Goal: Information Seeking & Learning: Learn about a topic

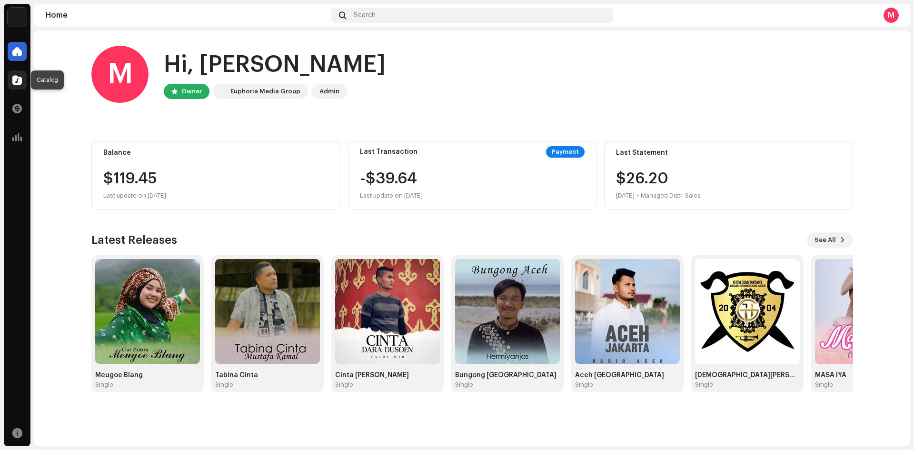
click at [16, 79] on span at bounding box center [17, 80] width 10 height 8
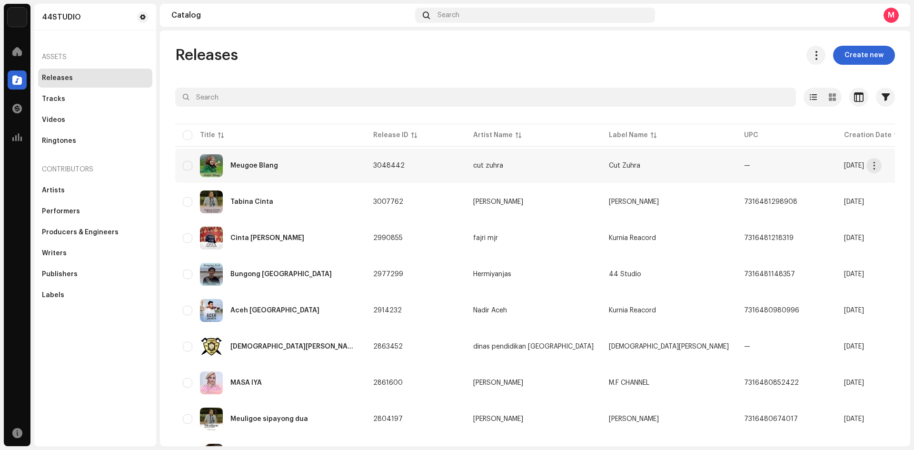
click at [337, 167] on div "Meugoe Blang" at bounding box center [270, 165] width 175 height 23
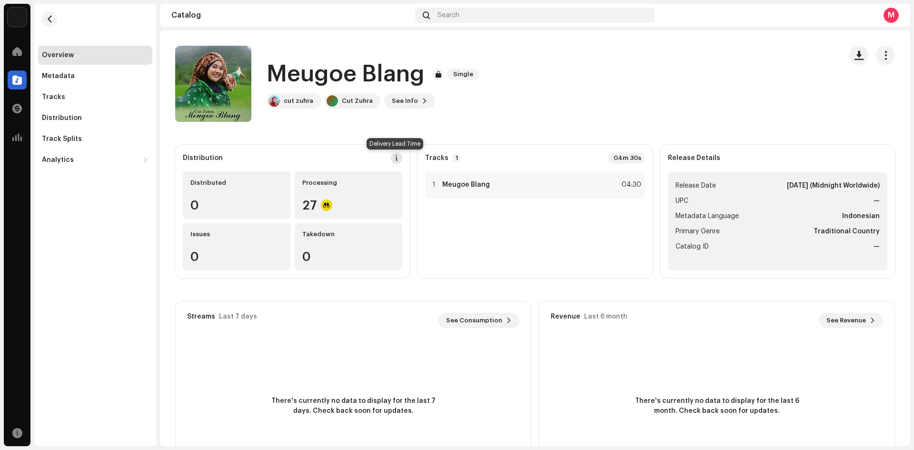
click at [393, 158] on span at bounding box center [396, 158] width 7 height 8
click at [682, 56] on div "DSP Guidelines for Delivery Lead Time We usually deliver your releases within h…" at bounding box center [457, 225] width 914 height 450
click at [53, 99] on div "Tracks" at bounding box center [53, 97] width 23 height 8
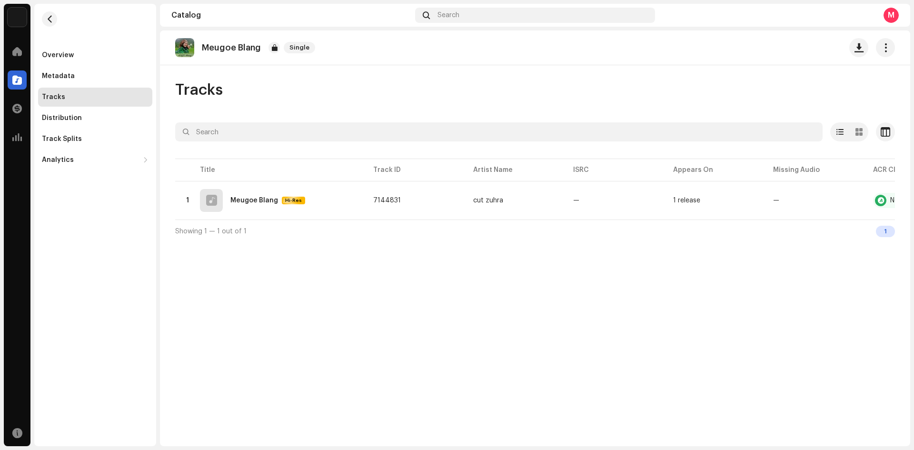
click at [50, 93] on div "Tracks" at bounding box center [95, 97] width 114 height 19
click at [68, 92] on div "Tracks" at bounding box center [95, 97] width 114 height 19
click at [16, 79] on span at bounding box center [17, 80] width 10 height 8
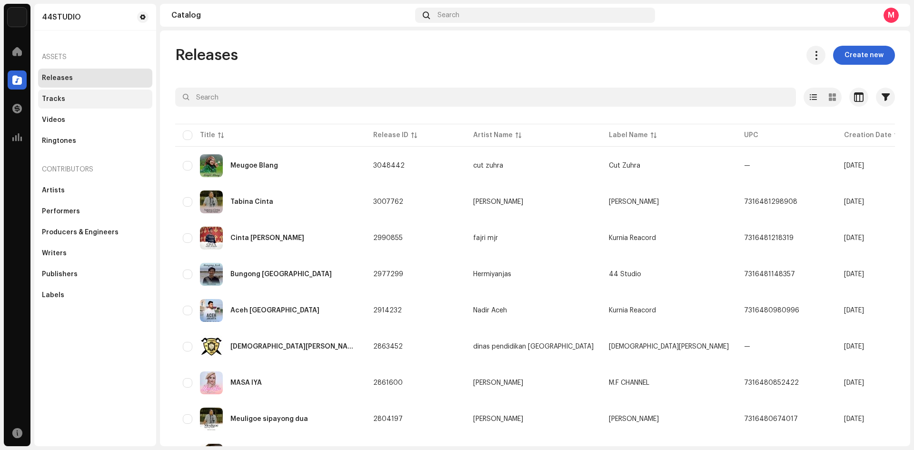
click at [50, 93] on div "Tracks" at bounding box center [95, 99] width 114 height 19
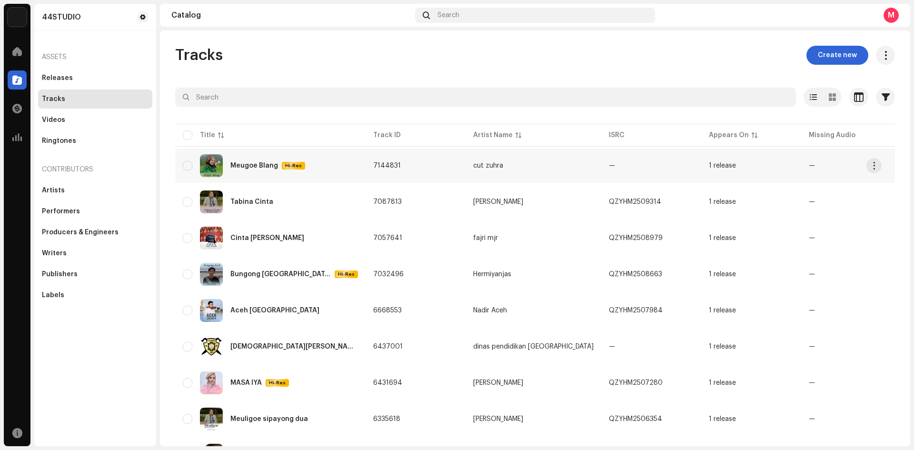
click at [911, 165] on div at bounding box center [916, 165] width 11 height 11
click at [881, 169] on re-m-actions-button at bounding box center [874, 165] width 15 height 15
click at [911, 164] on div at bounding box center [916, 165] width 11 height 11
click at [45, 118] on div "Videos" at bounding box center [53, 120] width 23 height 8
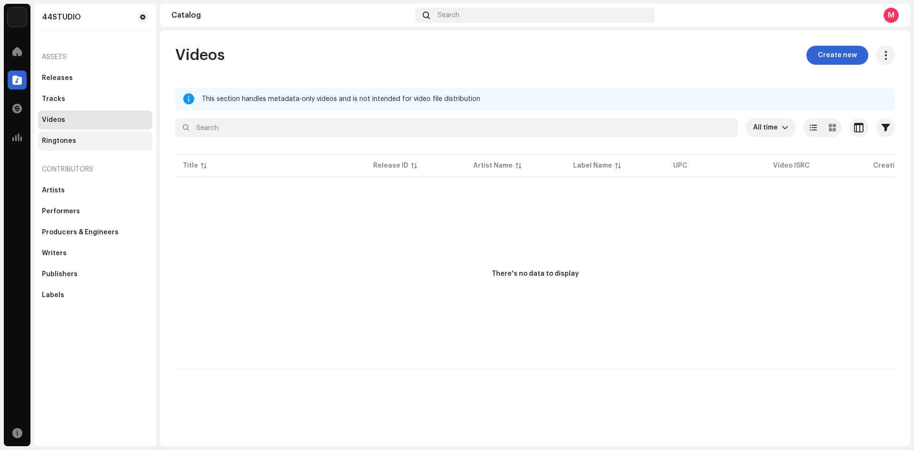
click at [44, 140] on div "Ringtones" at bounding box center [59, 141] width 34 height 8
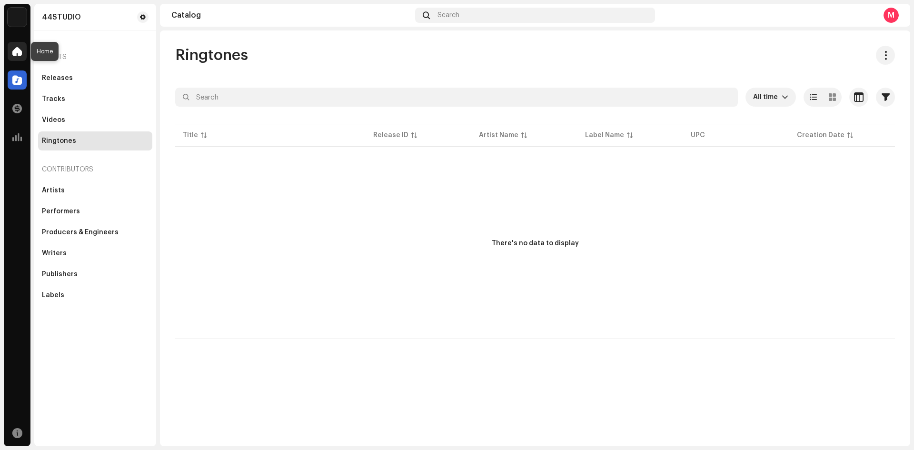
click at [19, 54] on span at bounding box center [17, 52] width 10 height 8
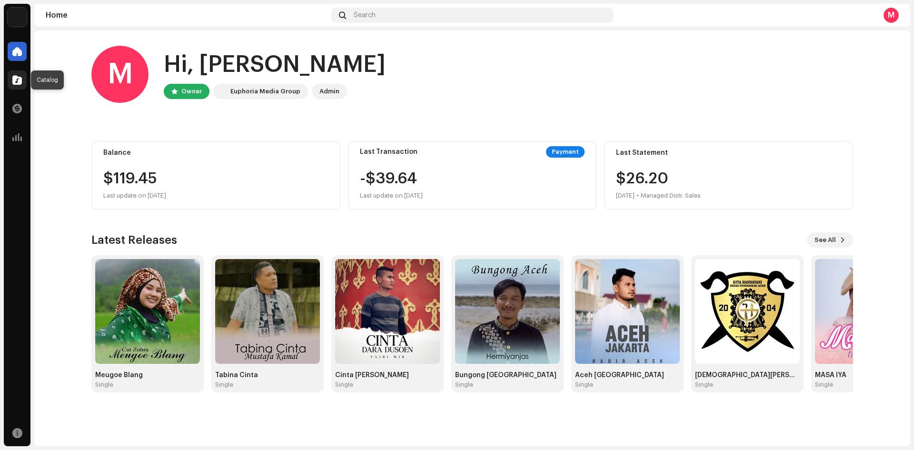
click at [20, 79] on span at bounding box center [17, 80] width 10 height 8
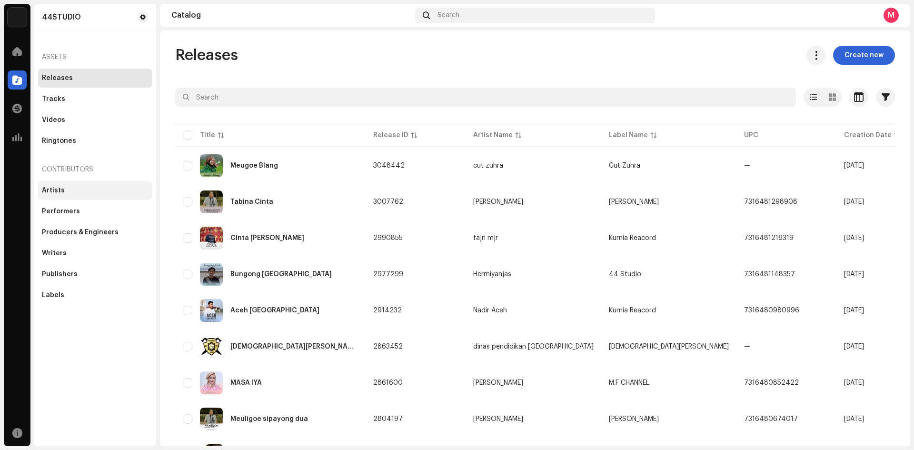
click at [61, 184] on div "Artists" at bounding box center [95, 190] width 114 height 19
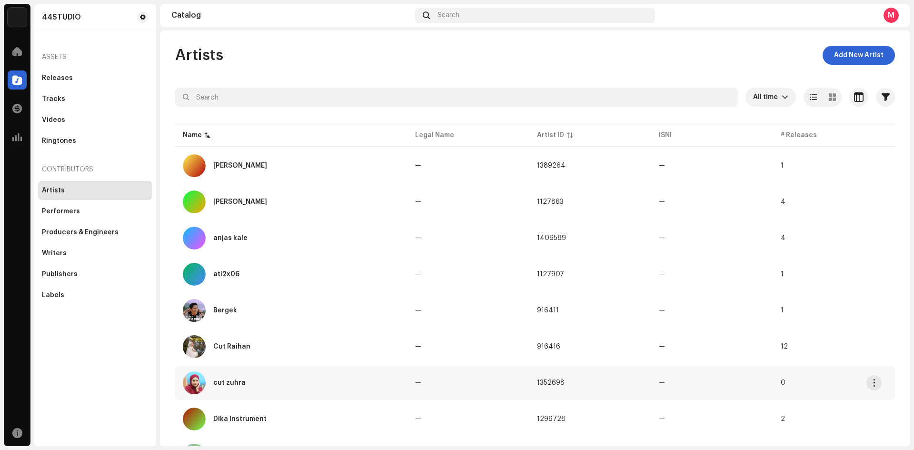
click at [265, 375] on div "cut zuhra" at bounding box center [291, 382] width 217 height 23
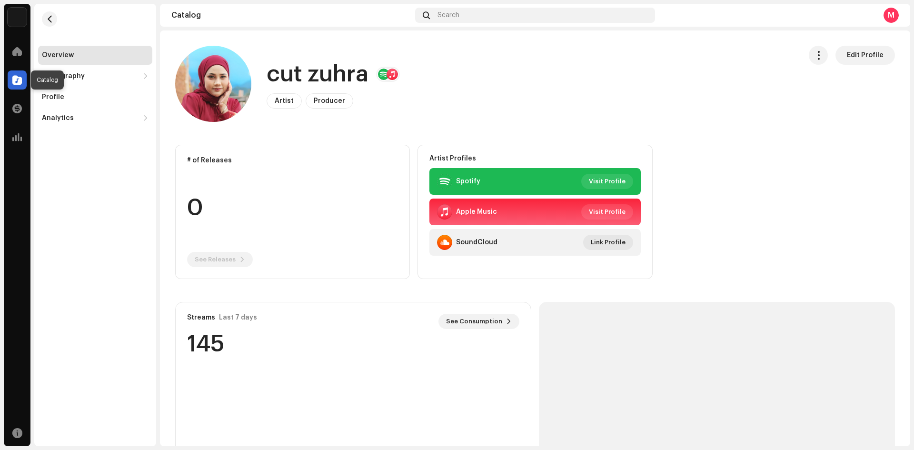
click at [12, 82] on div at bounding box center [17, 79] width 19 height 19
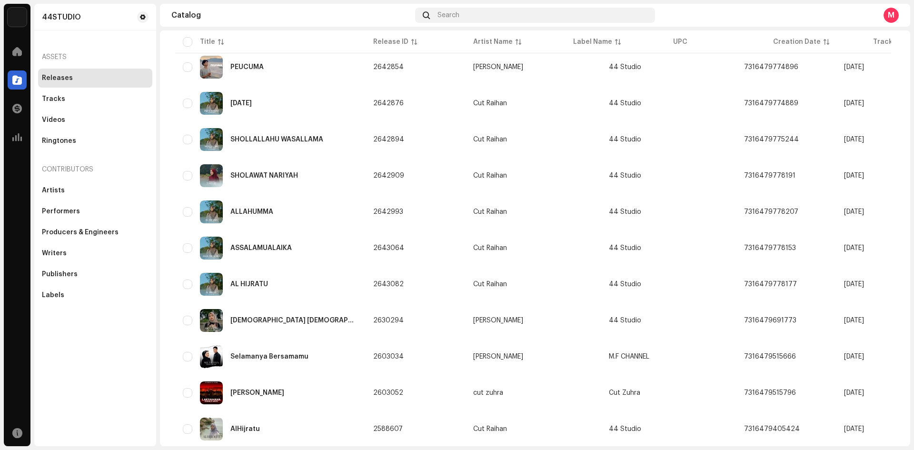
scroll to position [600, 0]
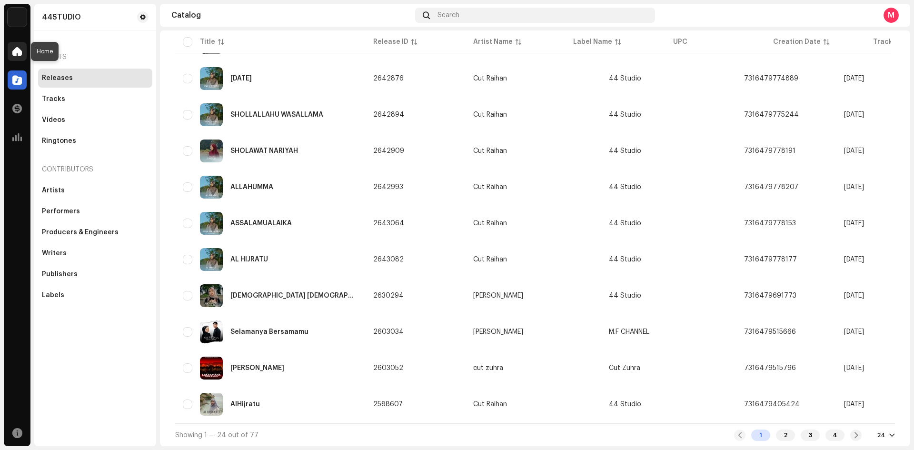
click at [17, 52] on span at bounding box center [17, 52] width 10 height 8
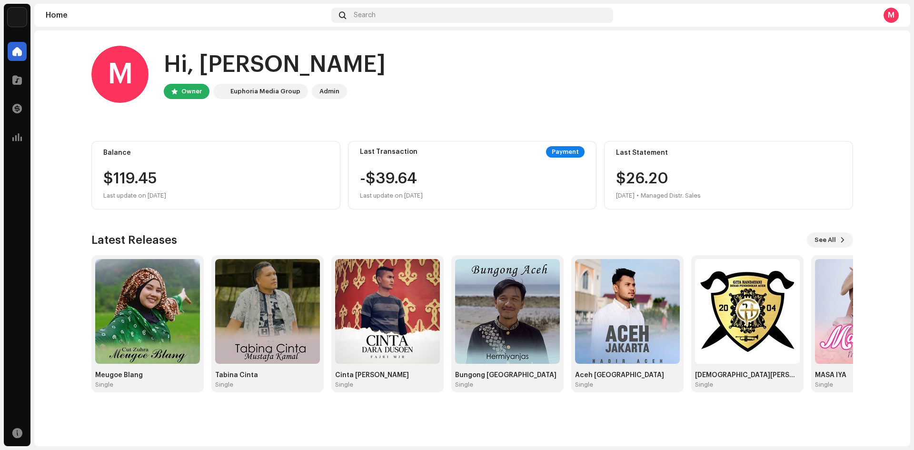
click at [176, 187] on div "$119.45 Last update on [DATE]" at bounding box center [215, 186] width 225 height 30
click at [225, 181] on div "$119.45" at bounding box center [215, 178] width 225 height 15
drag, startPoint x: 137, startPoint y: 195, endPoint x: 130, endPoint y: 188, distance: 10.1
click at [137, 194] on div "Last update on [DATE]" at bounding box center [215, 195] width 225 height 11
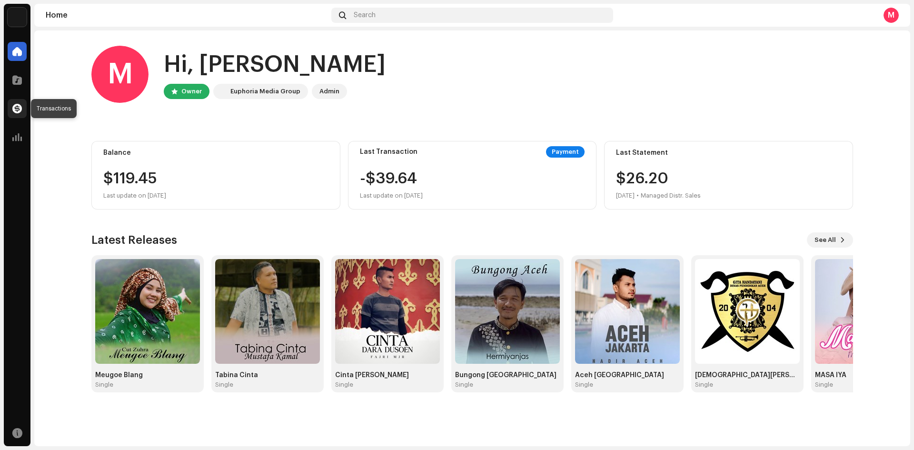
click at [20, 112] on span at bounding box center [17, 109] width 10 height 8
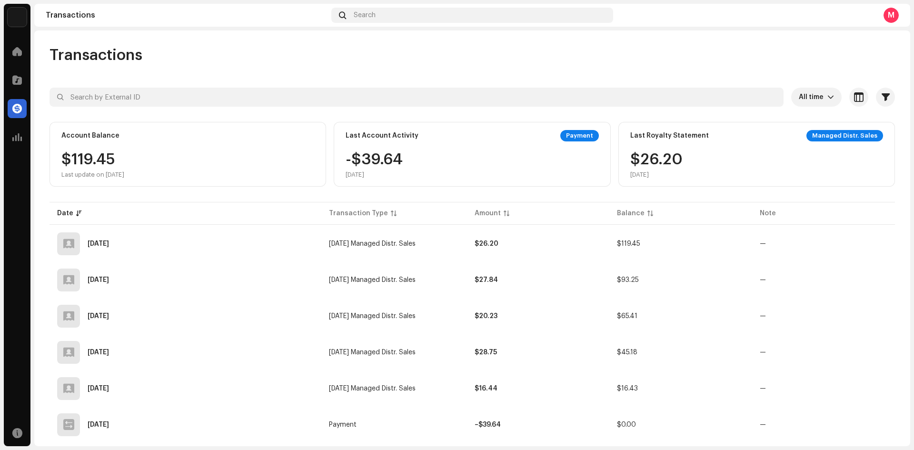
click at [105, 136] on div "Account Balance" at bounding box center [90, 136] width 58 height 8
click at [466, 245] on td "[DATE] Managed Distr. Sales" at bounding box center [394, 244] width 146 height 34
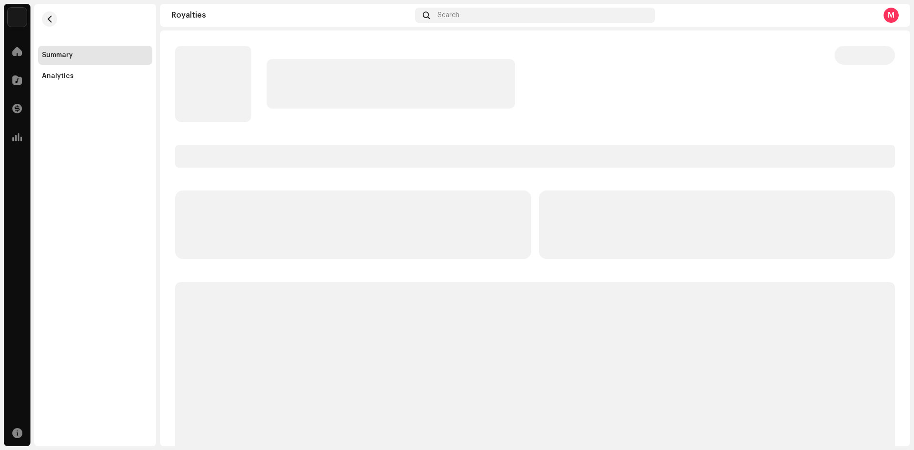
click at [420, 242] on p-skeleton at bounding box center [353, 224] width 356 height 69
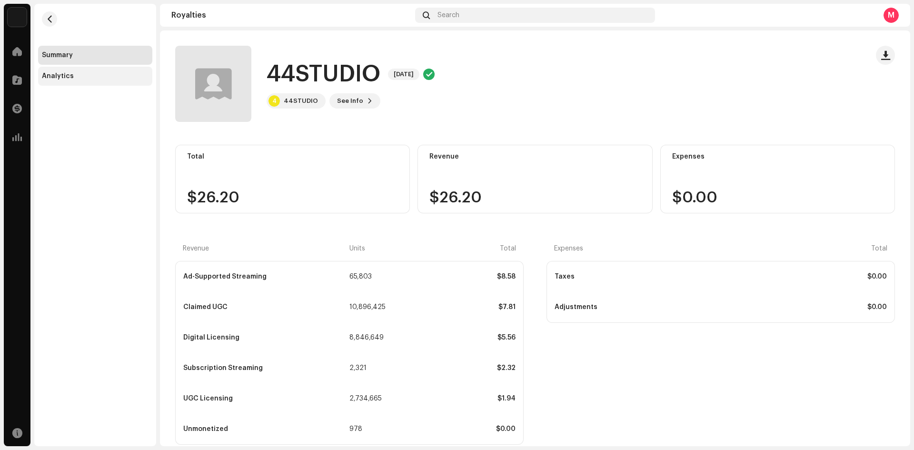
click at [92, 83] on div "Analytics" at bounding box center [95, 76] width 114 height 19
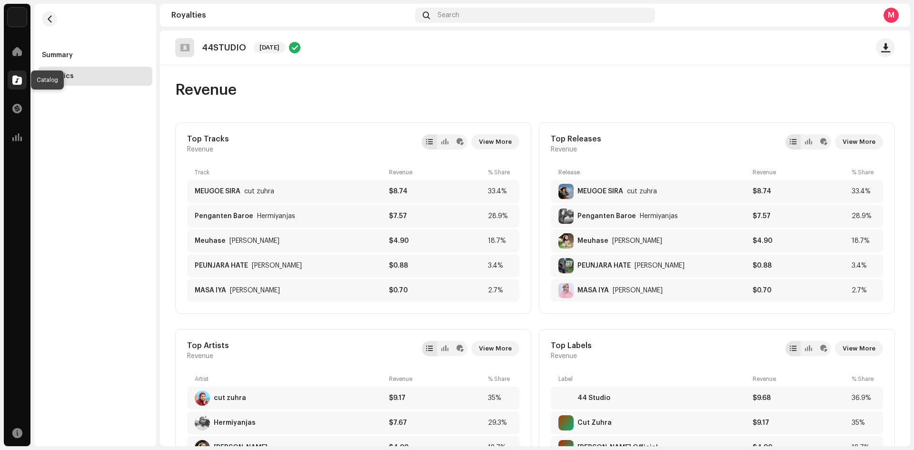
click at [18, 79] on span at bounding box center [17, 80] width 10 height 8
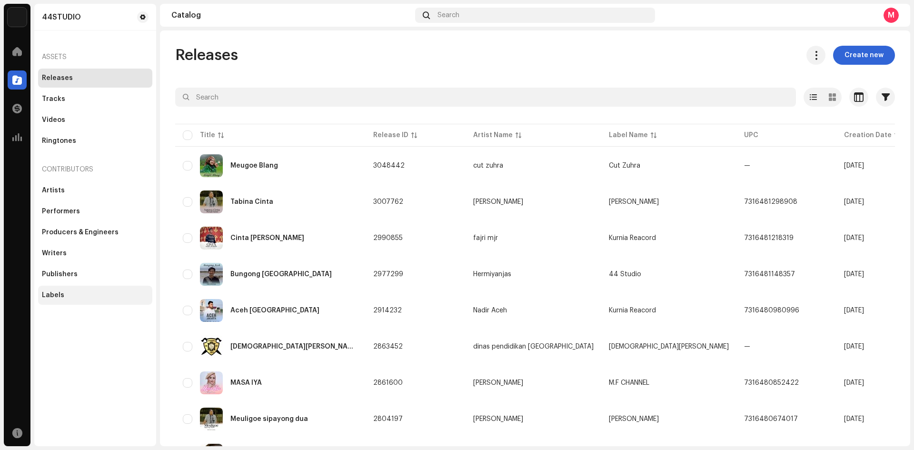
click at [63, 291] on div "Labels" at bounding box center [95, 295] width 114 height 19
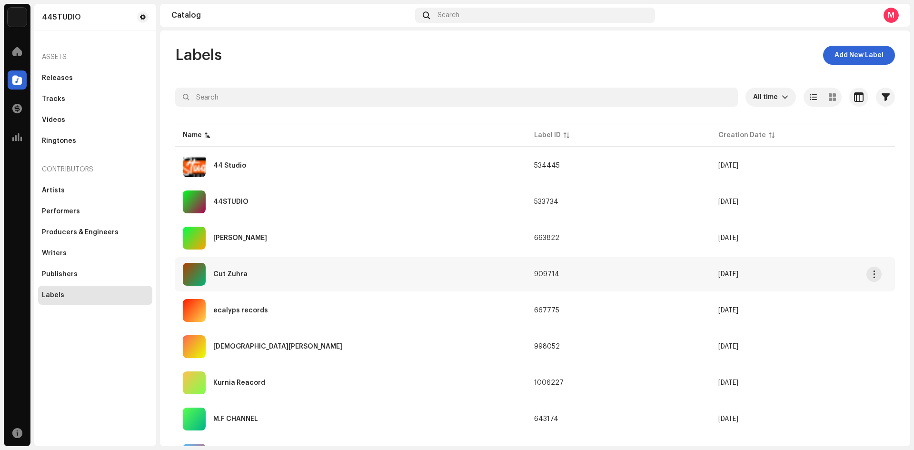
click at [268, 268] on div "Cut Zuhra" at bounding box center [351, 274] width 336 height 23
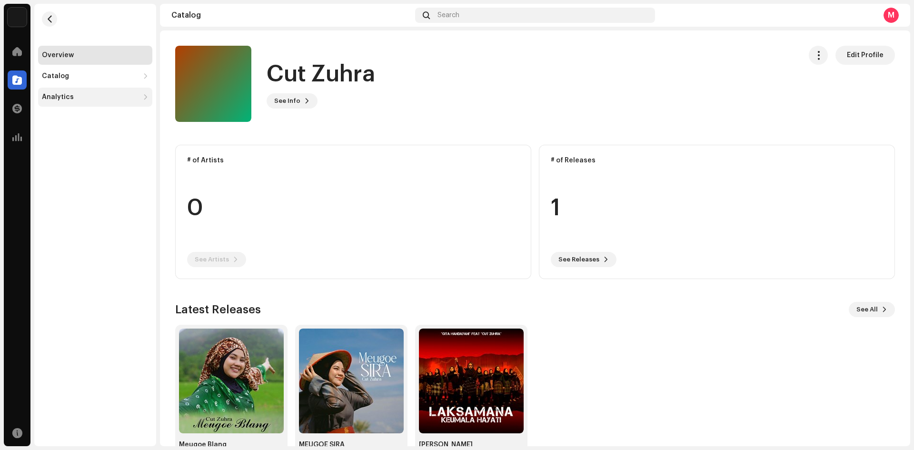
click at [78, 100] on div "Analytics" at bounding box center [90, 97] width 97 height 8
click at [66, 156] on div "Revenue" at bounding box center [95, 159] width 114 height 19
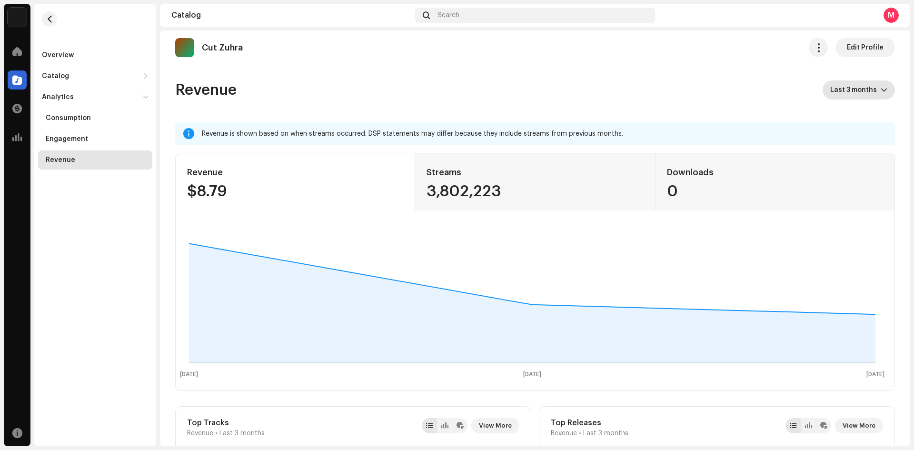
click at [859, 89] on span "Last 3 months" at bounding box center [855, 89] width 50 height 19
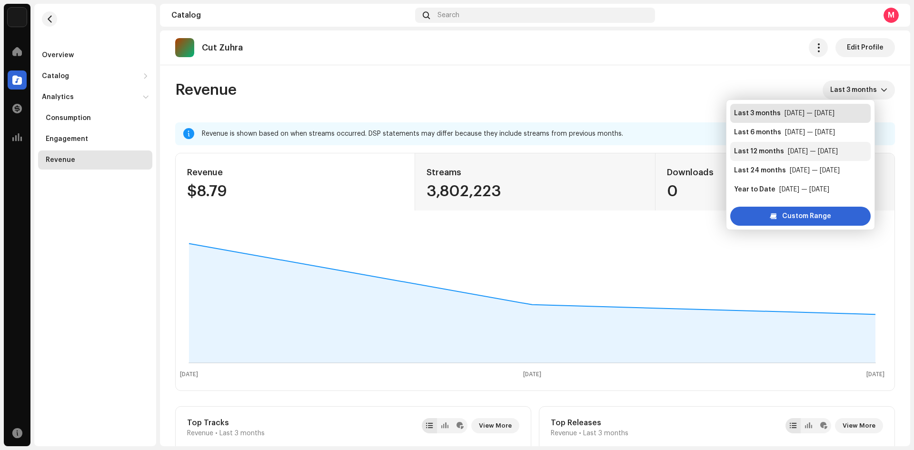
click at [778, 149] on div "Last 12 months" at bounding box center [759, 152] width 50 height 10
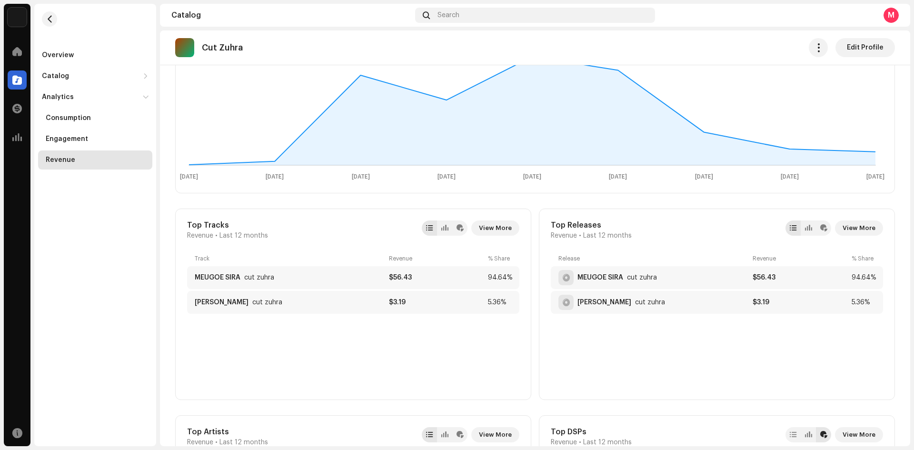
scroll to position [55, 0]
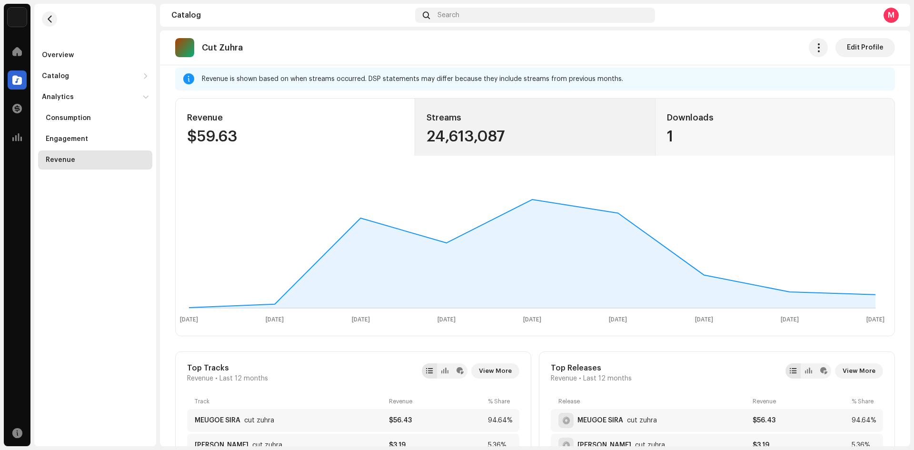
click at [484, 143] on div "24,613,087" at bounding box center [535, 136] width 217 height 15
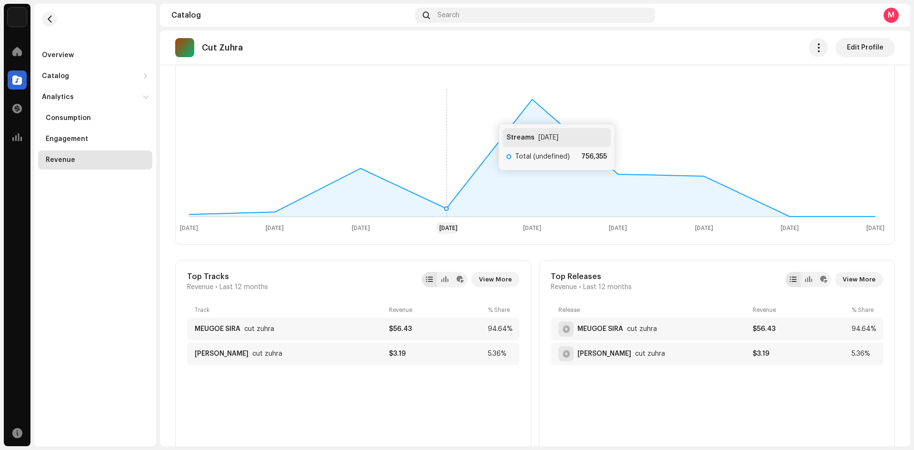
scroll to position [150, 0]
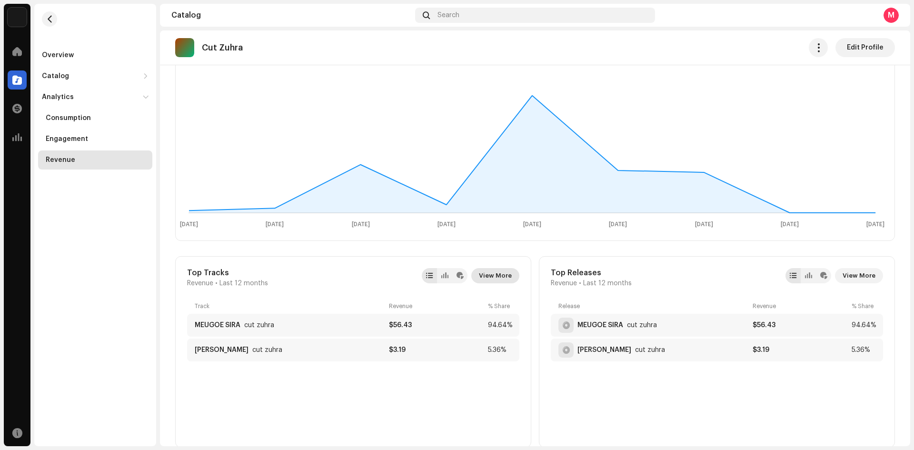
click at [497, 276] on span "View More" at bounding box center [495, 275] width 33 height 19
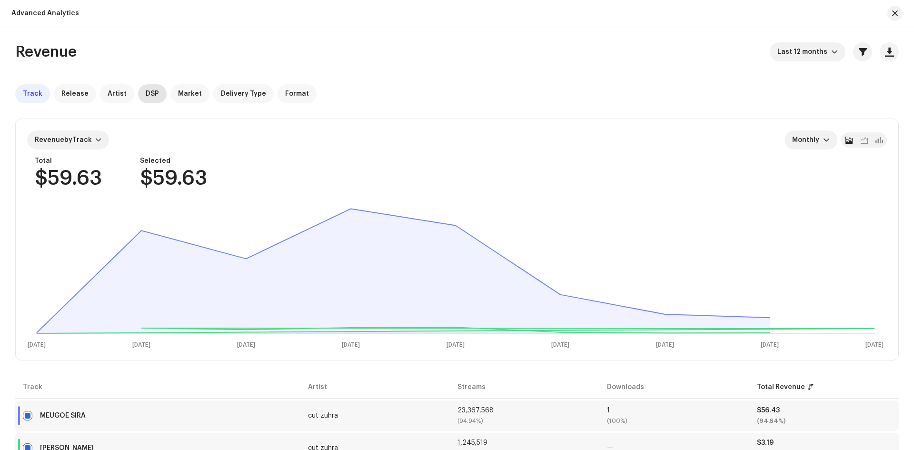
click at [146, 95] on span "DSP" at bounding box center [152, 94] width 13 height 8
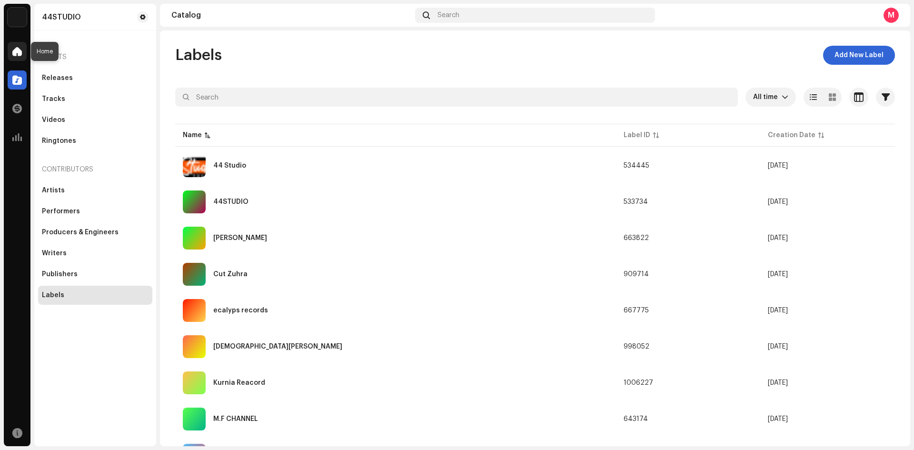
click at [11, 50] on div at bounding box center [17, 51] width 19 height 19
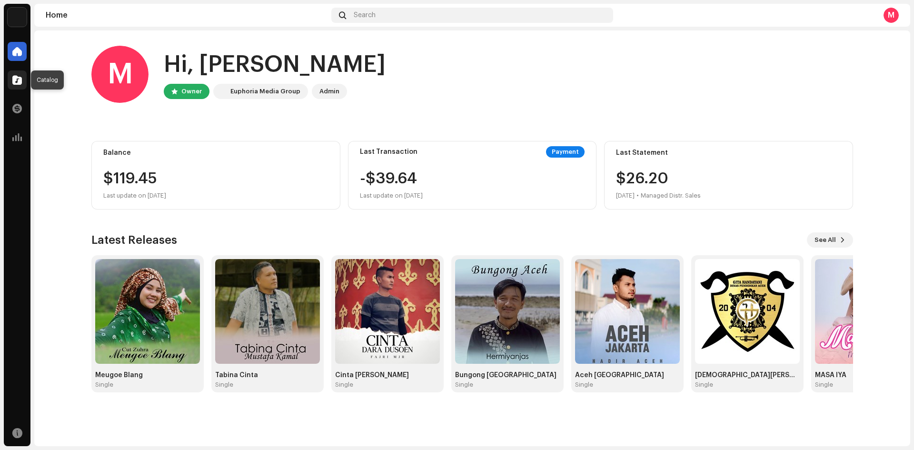
click at [16, 81] on span at bounding box center [17, 80] width 10 height 8
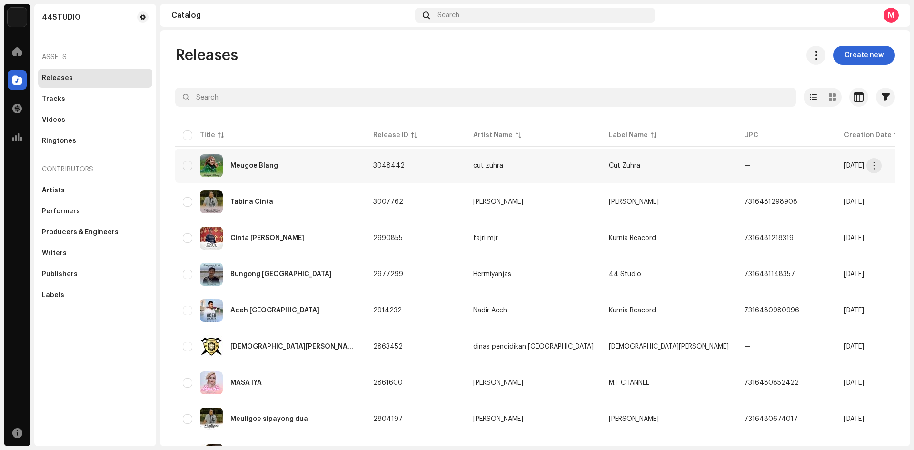
click at [737, 170] on td "—" at bounding box center [787, 166] width 100 height 34
